Goal: Task Accomplishment & Management: Complete application form

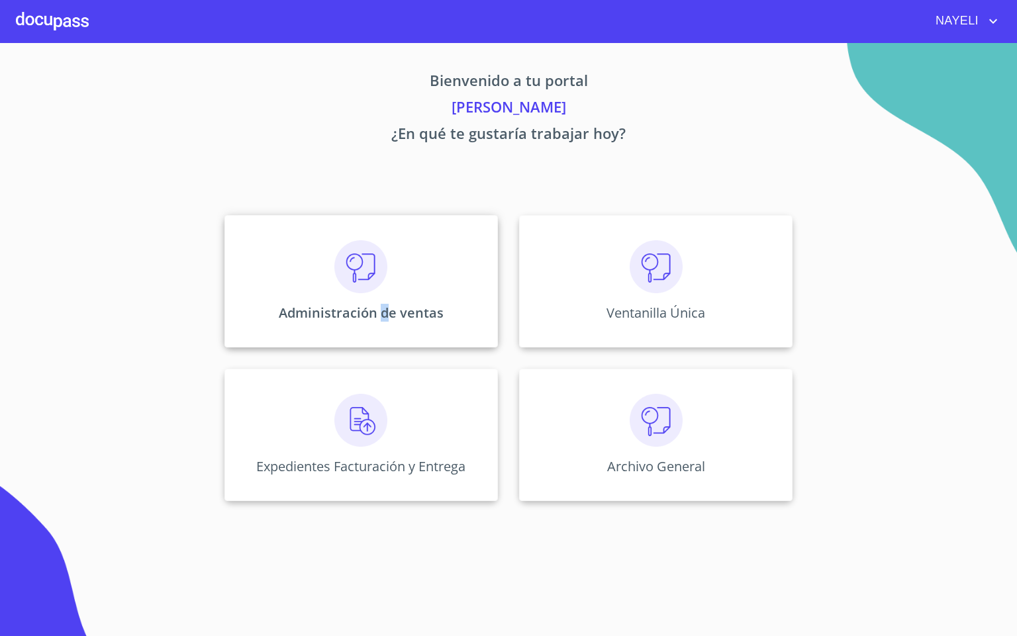
click at [384, 324] on div "Administración de ventas" at bounding box center [360, 281] width 273 height 132
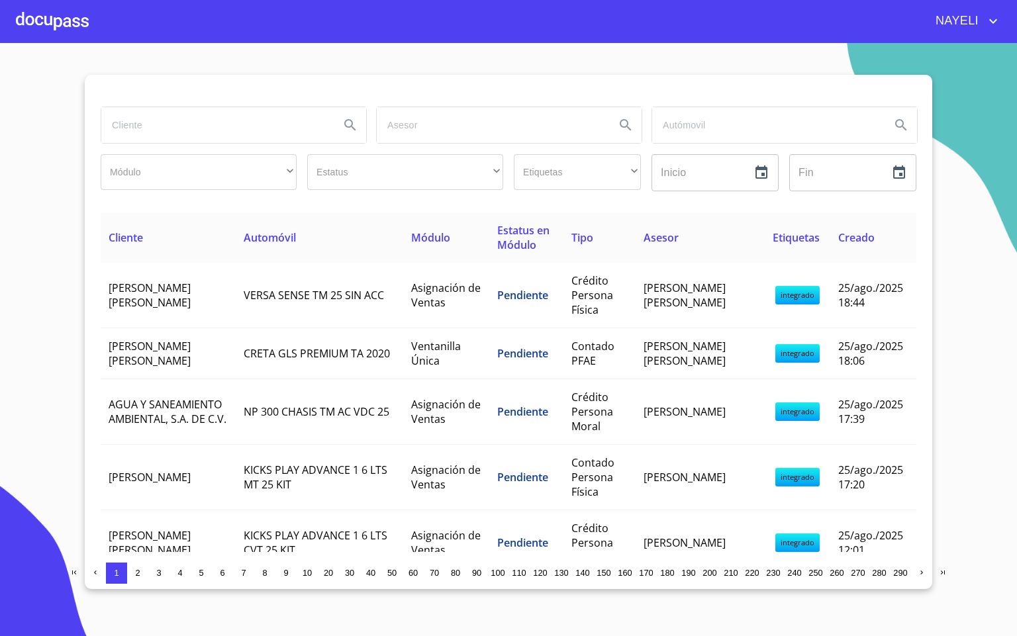
click at [170, 146] on div at bounding box center [232, 125] width 275 height 48
click at [166, 132] on input "search" at bounding box center [215, 125] width 228 height 36
type input "[PERSON_NAME]"
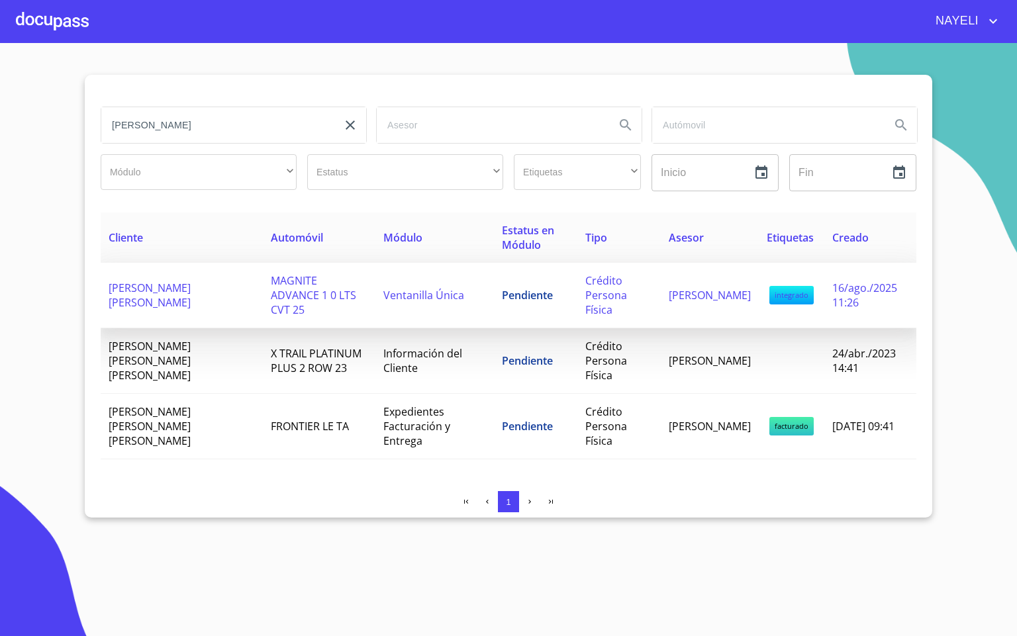
click at [346, 302] on td "MAGNITE ADVANCE 1 0 LTS CVT 25" at bounding box center [319, 296] width 113 height 66
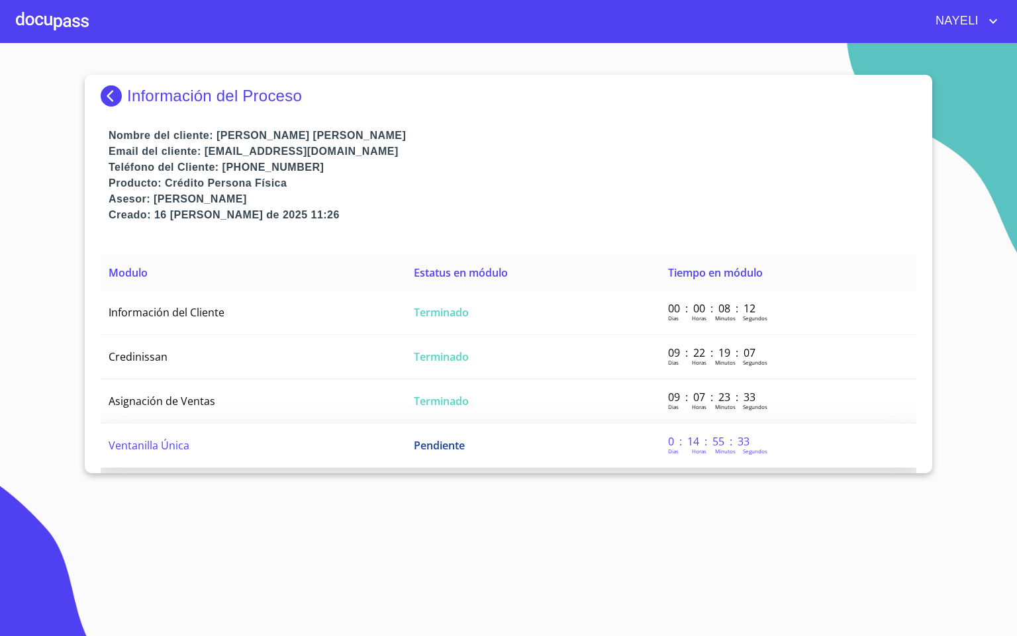
click at [316, 454] on td "Ventanilla Única" at bounding box center [253, 446] width 305 height 44
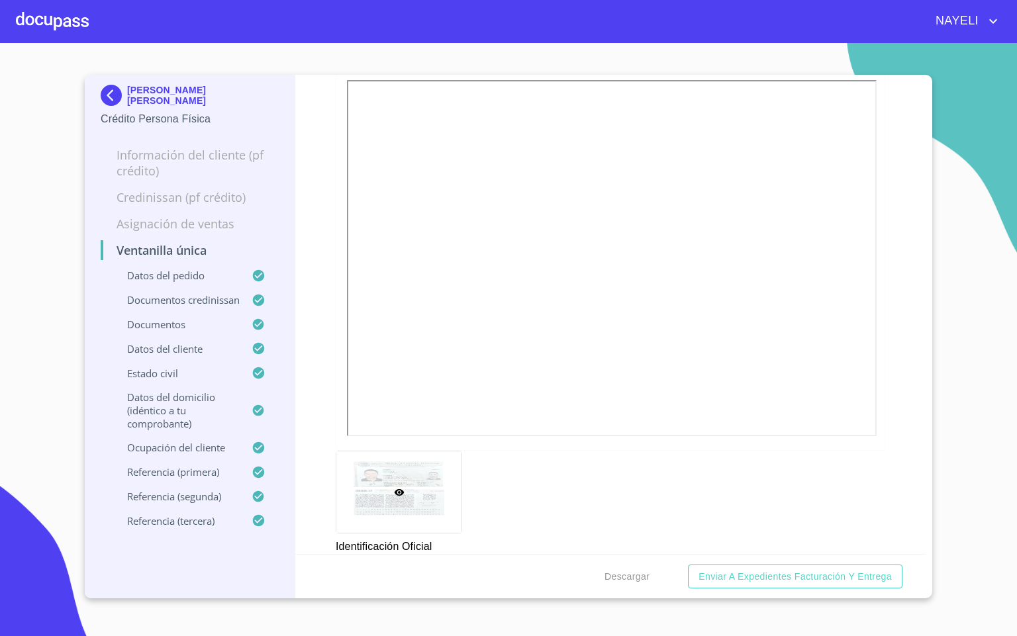
scroll to position [695, 0]
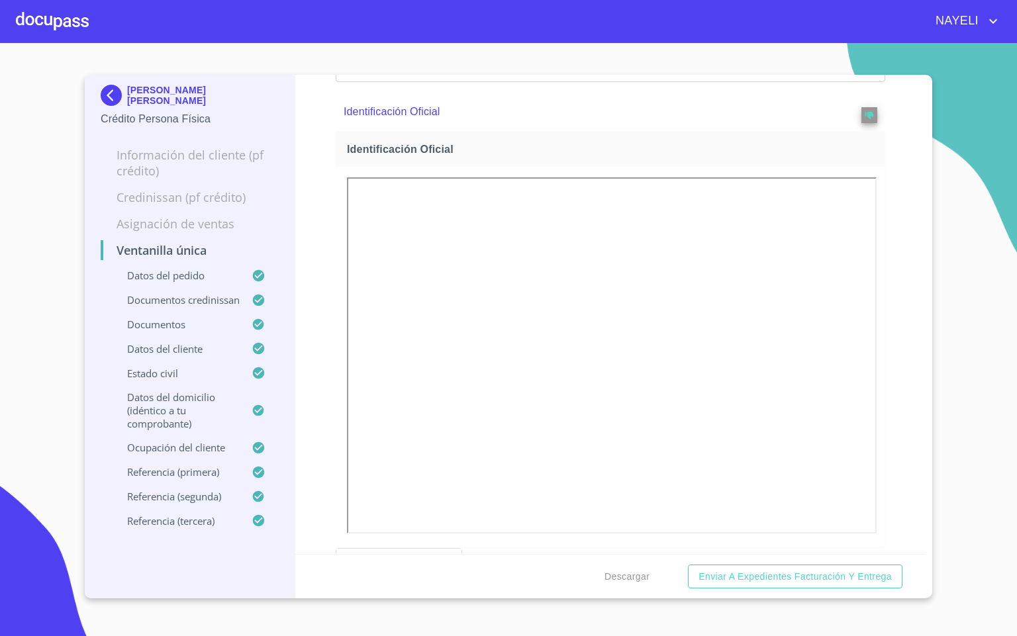
click at [840, 123] on div at bounding box center [851, 112] width 54 height 23
click at [861, 123] on span at bounding box center [869, 112] width 16 height 23
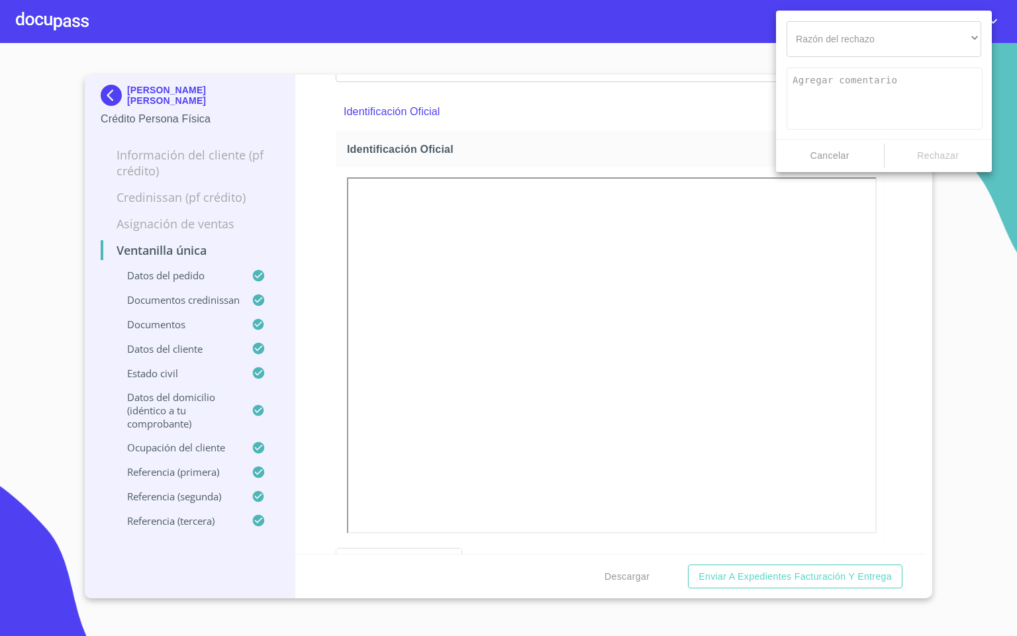
click at [849, 189] on div at bounding box center [508, 318] width 1017 height 636
click at [901, 30] on div "​" at bounding box center [884, 39] width 195 height 36
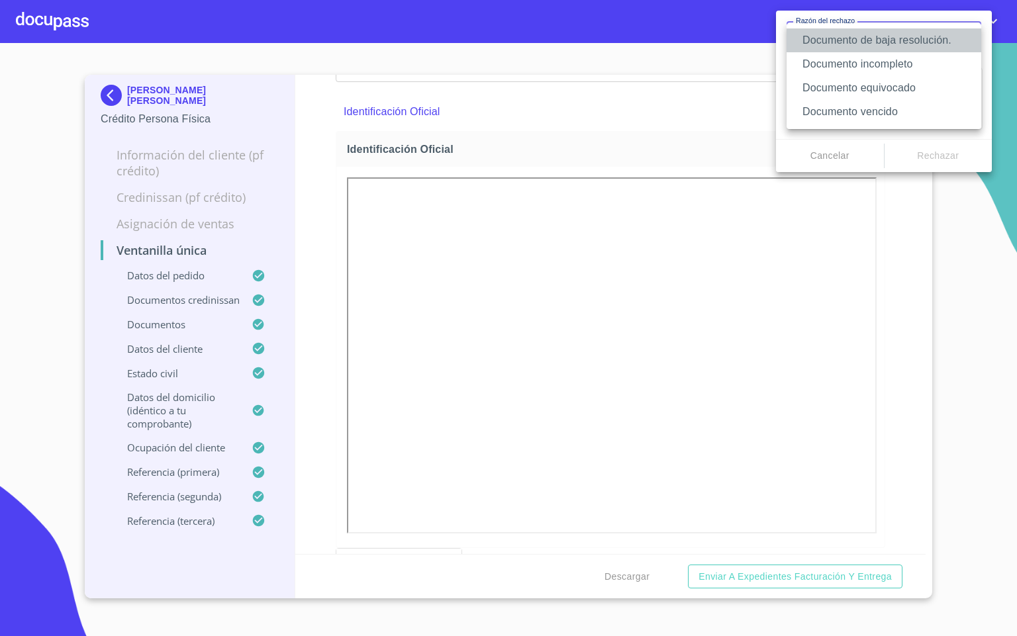
click at [874, 50] on li "Documento de baja resolución." at bounding box center [884, 40] width 195 height 24
type textarea "Favor de enviar de nuevo documento perfectamente claro, puede ser foto o escane…"
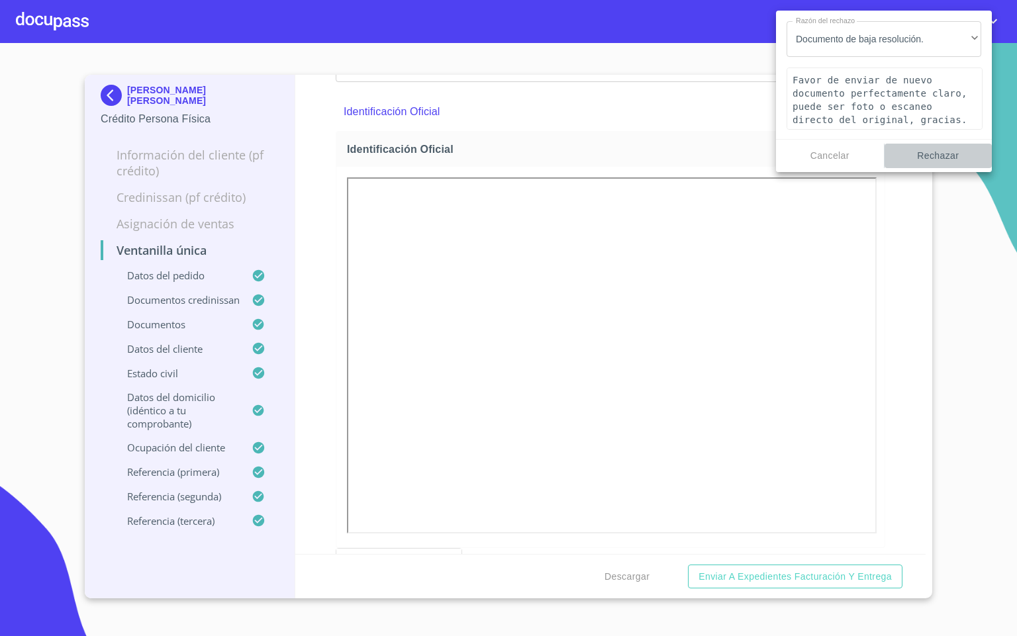
click at [940, 162] on span "Rechazar" at bounding box center [938, 156] width 97 height 17
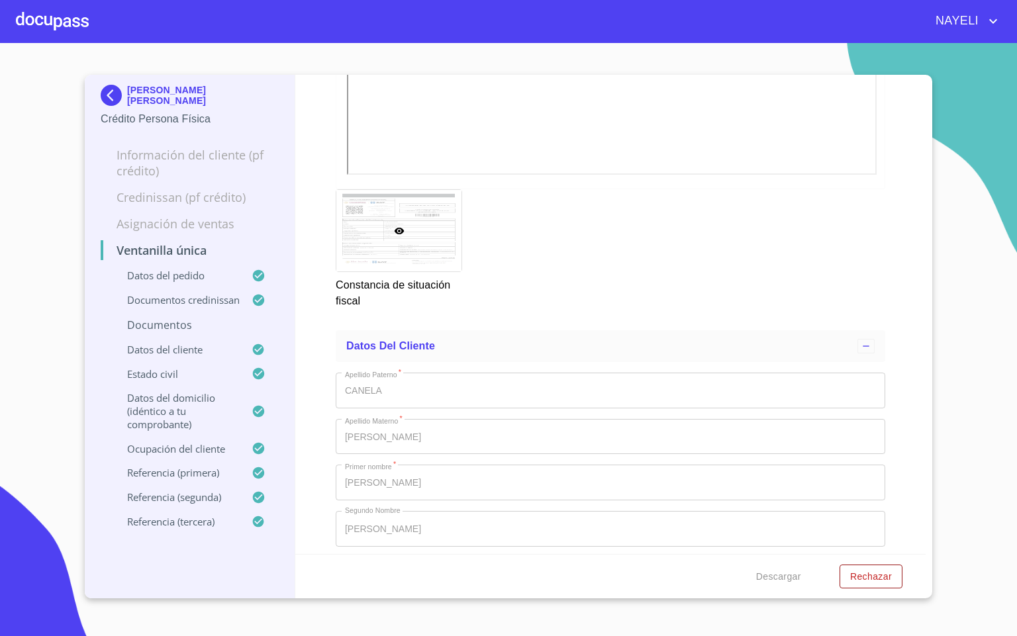
scroll to position [4569, 0]
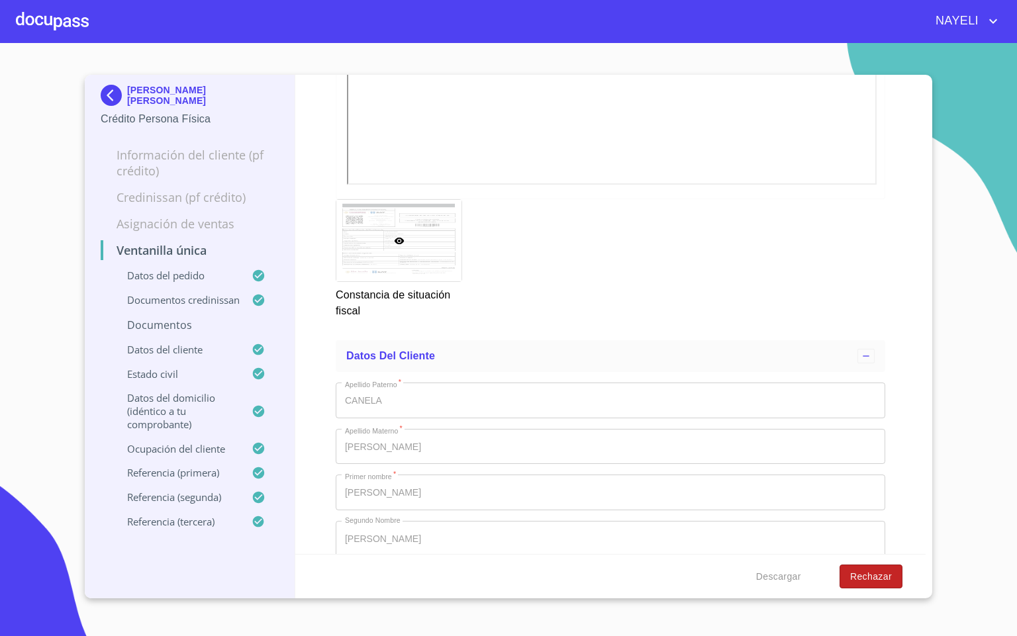
click at [858, 576] on span "Rechazar" at bounding box center [871, 577] width 42 height 17
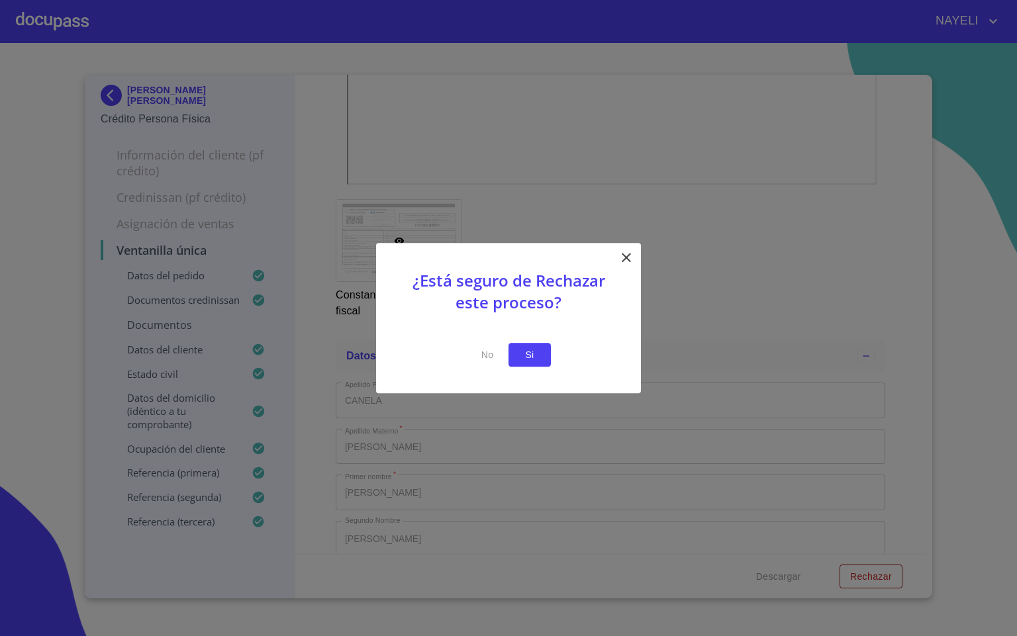
click at [538, 354] on span "Si" at bounding box center [529, 355] width 21 height 17
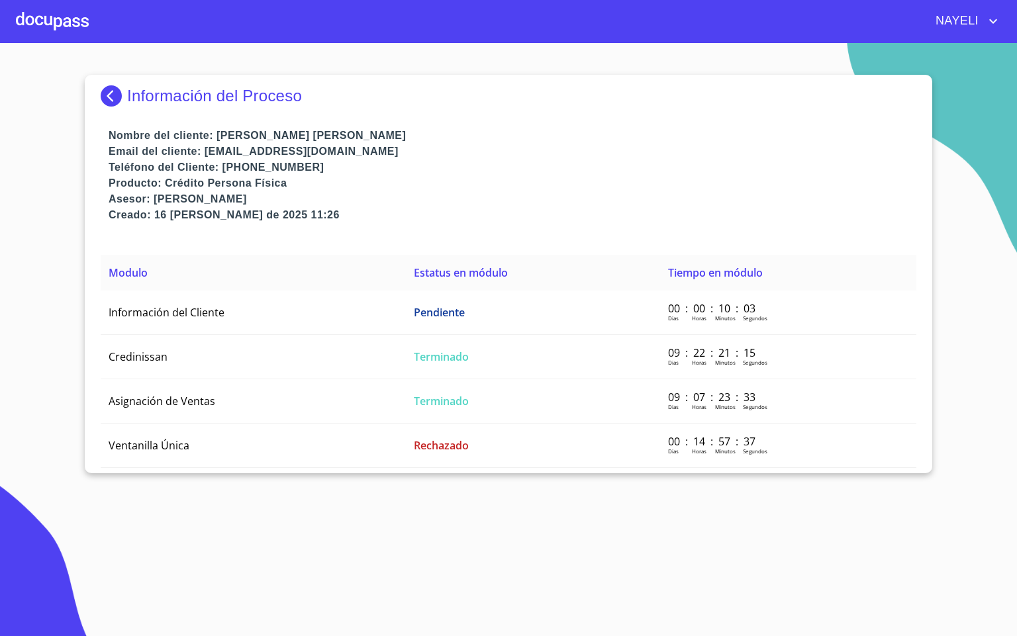
click at [28, 20] on div at bounding box center [52, 21] width 73 height 42
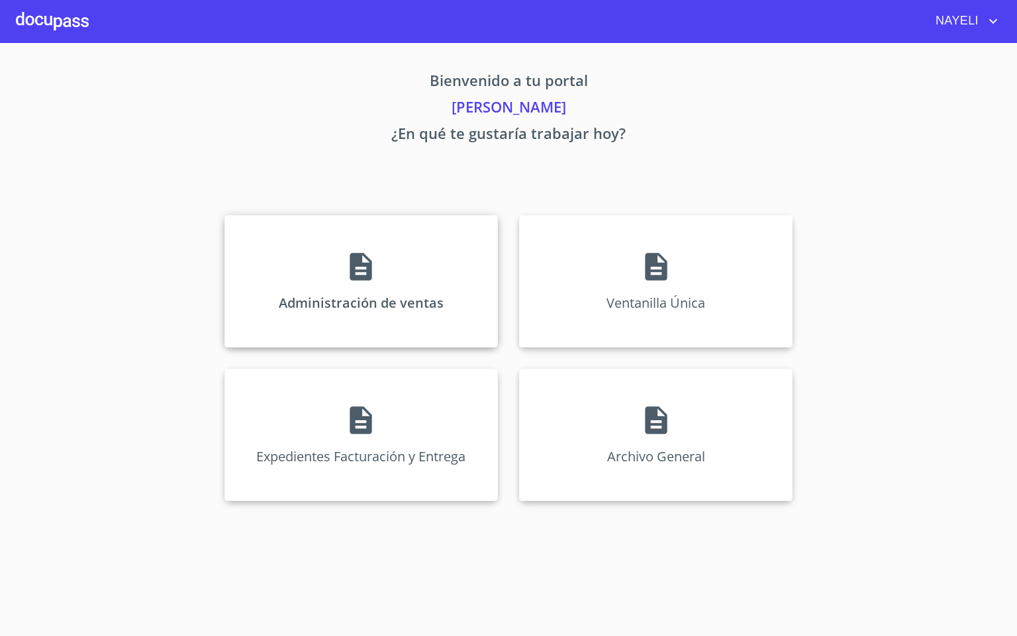
click at [334, 294] on div "Administración de ventas" at bounding box center [360, 281] width 273 height 132
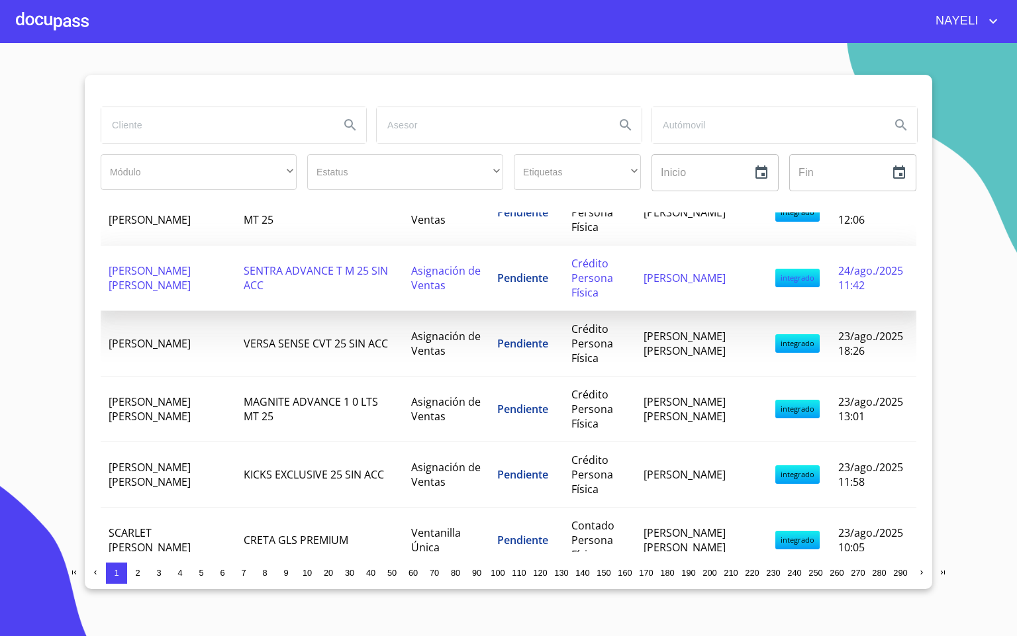
scroll to position [298, 0]
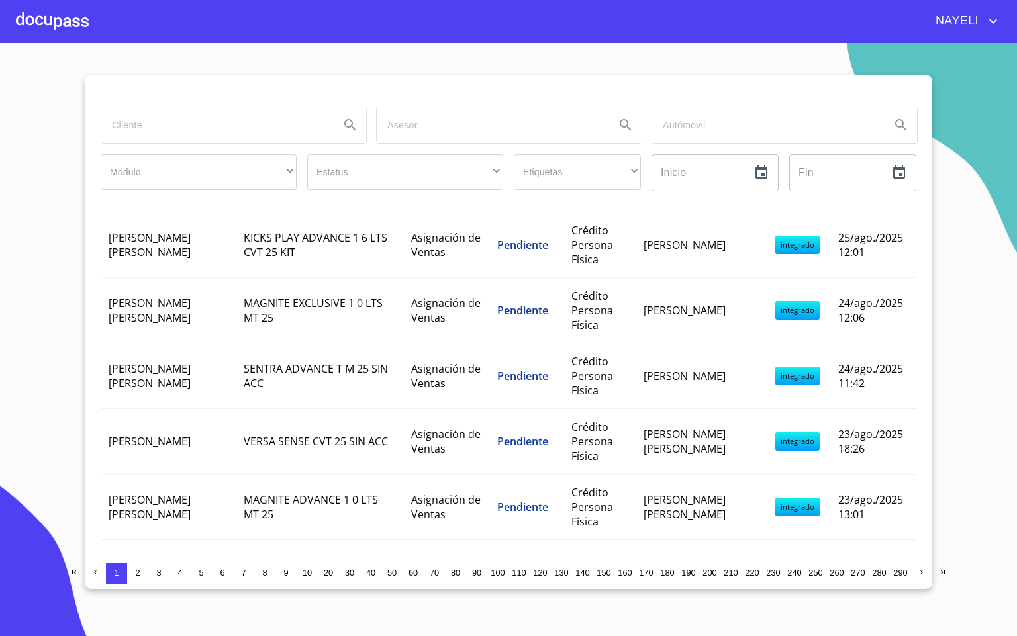
click at [183, 120] on input "search" at bounding box center [215, 125] width 228 height 36
type input "CHIC"
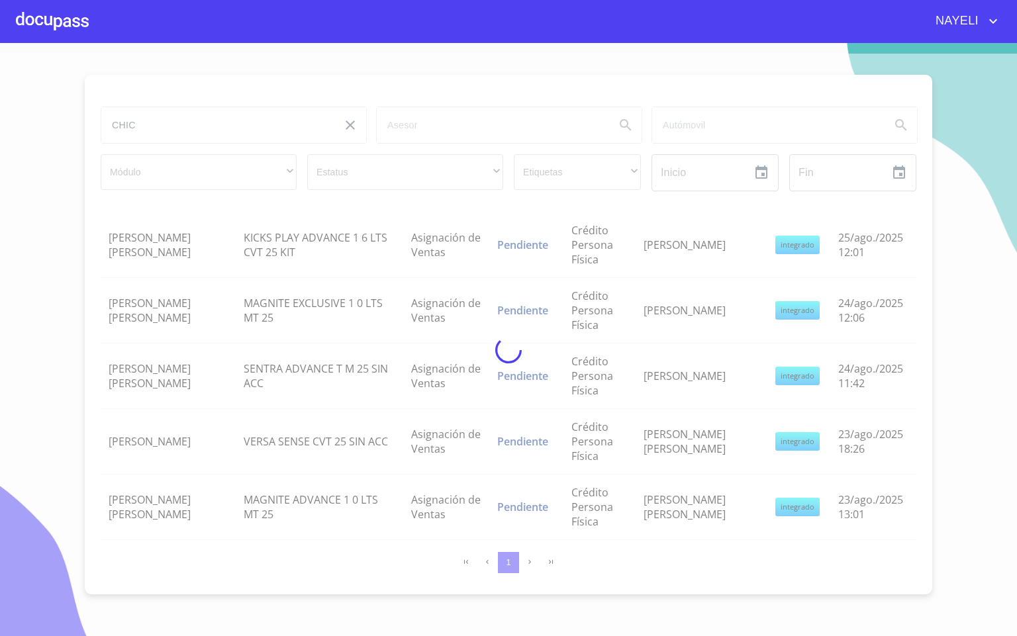
scroll to position [40, 0]
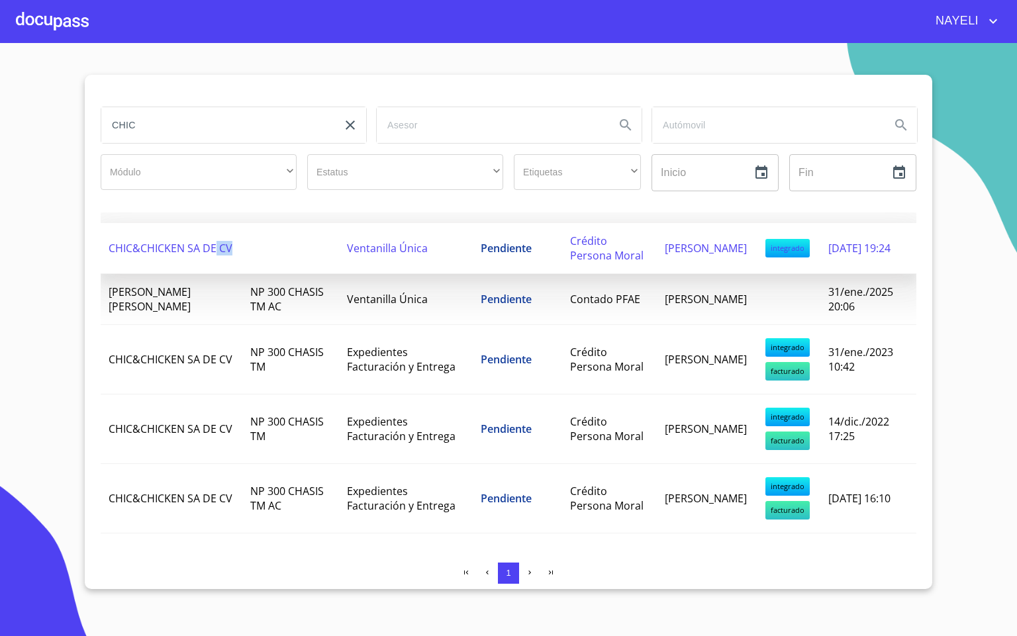
click at [237, 244] on tr "CHIC&CHICKEN SA DE [PERSON_NAME] Única Pendiente Crédito Persona Moral [PERSON_…" at bounding box center [509, 248] width 816 height 51
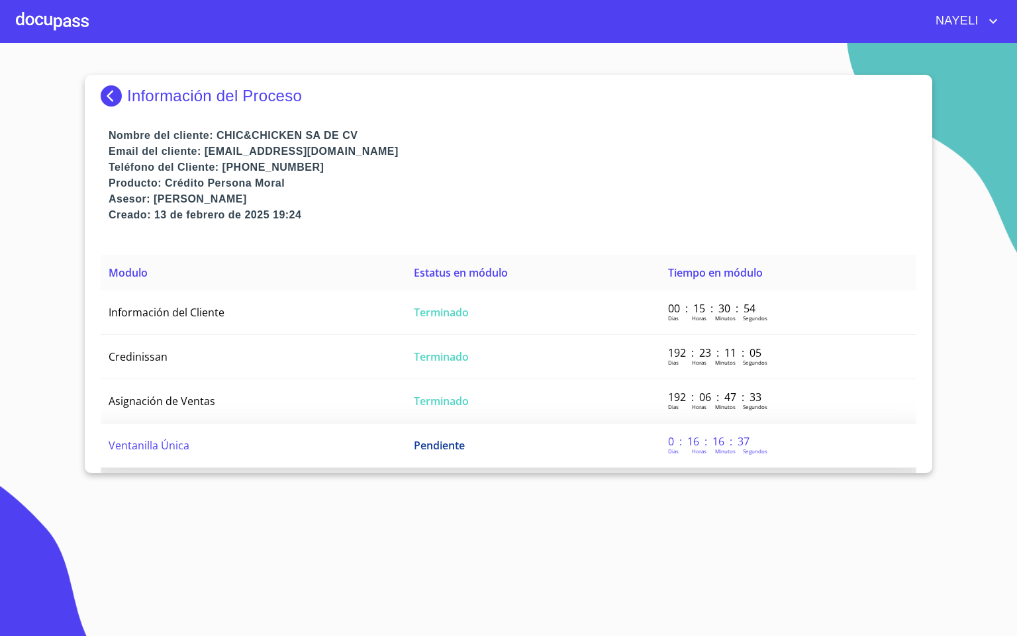
click at [224, 432] on td "Ventanilla Única" at bounding box center [253, 446] width 305 height 44
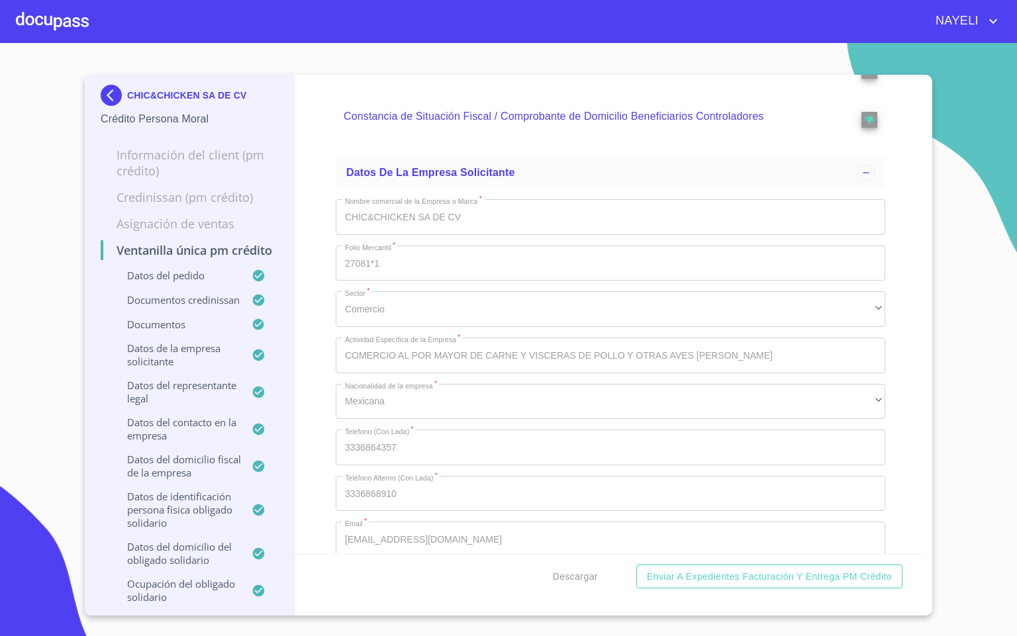
scroll to position [8579, 0]
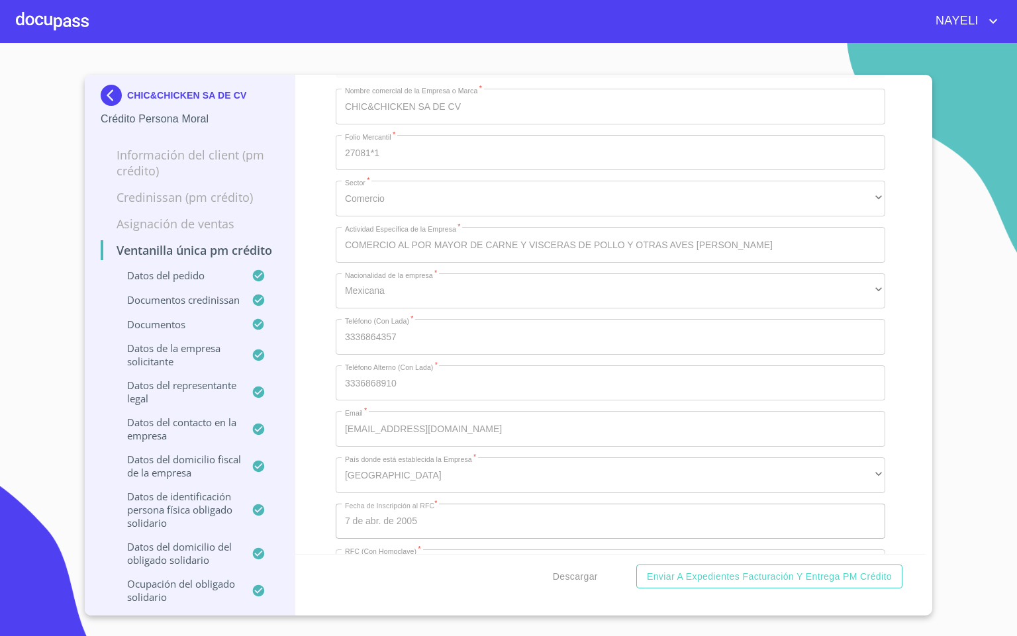
click at [109, 95] on img at bounding box center [114, 95] width 26 height 21
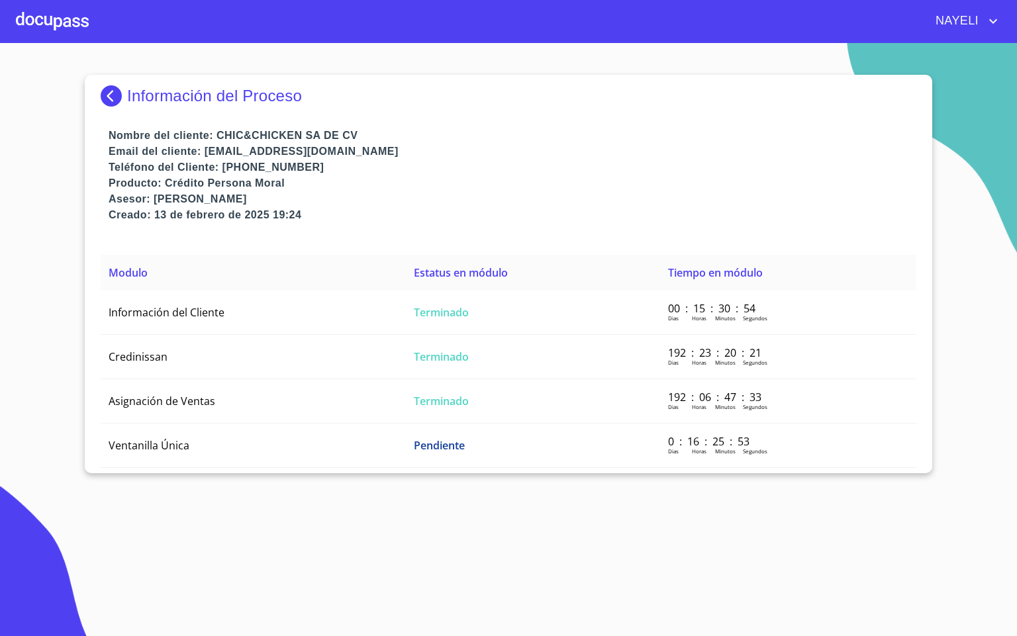
click at [109, 95] on img at bounding box center [114, 95] width 26 height 21
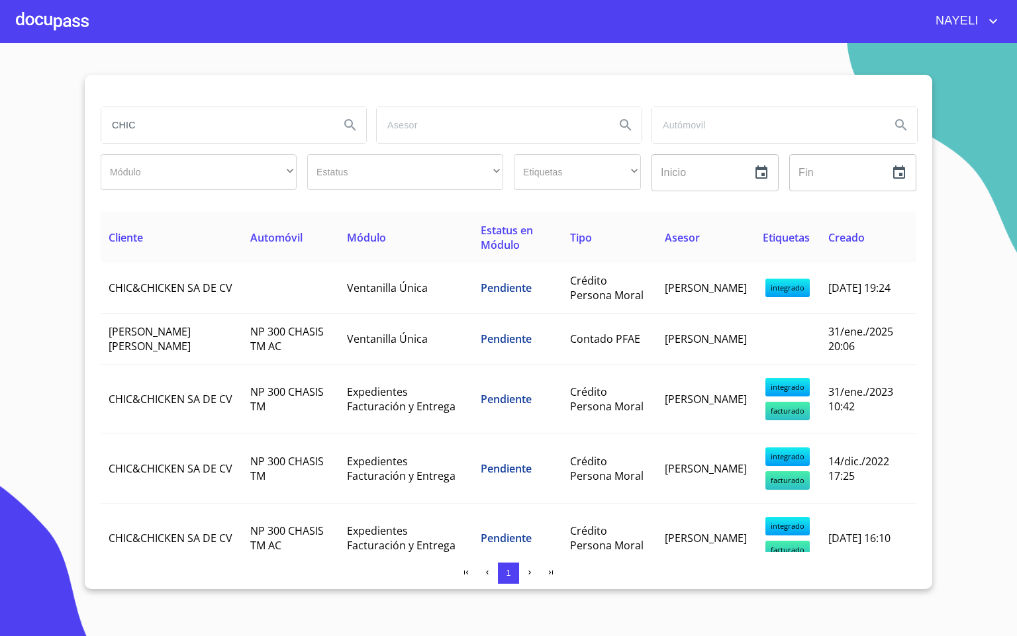
click at [154, 149] on div "Módulo ​ ​" at bounding box center [198, 173] width 207 height 48
click at [161, 132] on input "CHIC" at bounding box center [215, 125] width 228 height 36
click at [177, 137] on input "CHIC" at bounding box center [215, 125] width 228 height 36
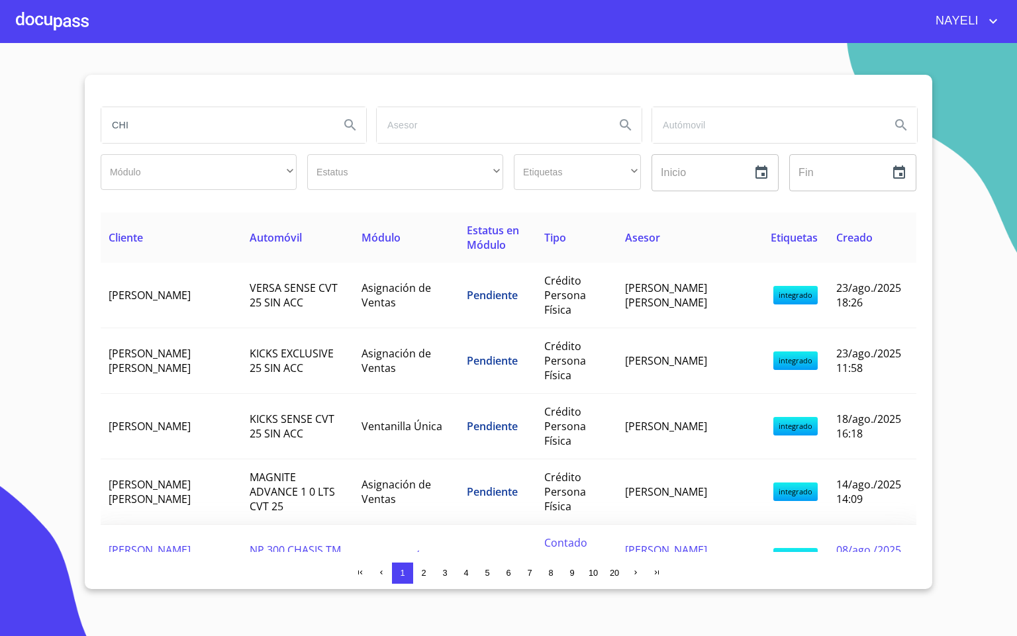
type input "CHI"
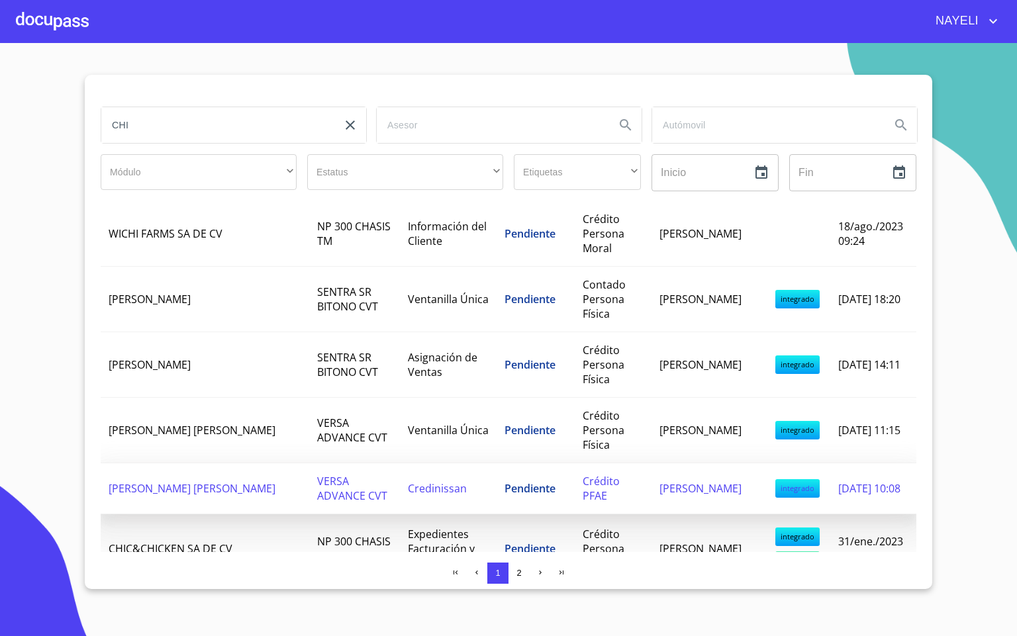
scroll to position [1311, 0]
